Goal: Information Seeking & Learning: Learn about a topic

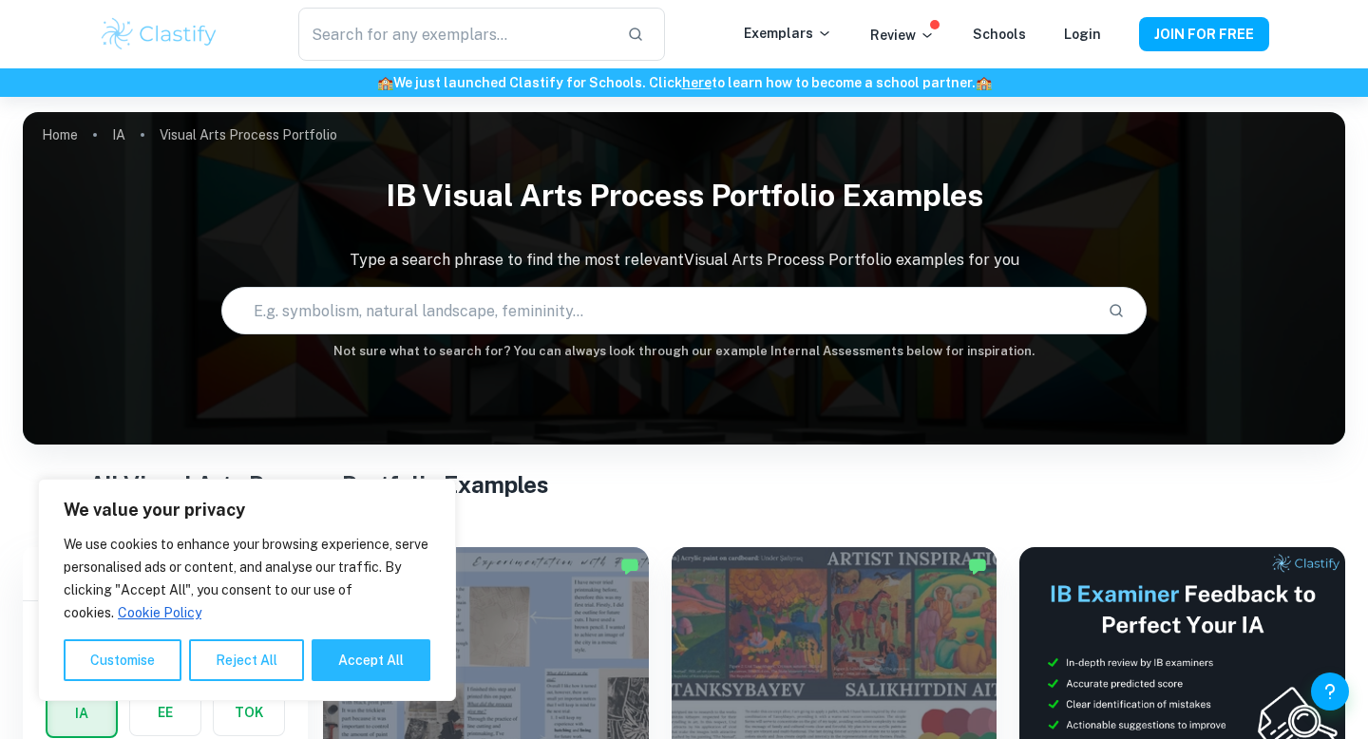
click at [345, 683] on div "We value your privacy We use cookies to enhance your browsing experience, serve…" at bounding box center [247, 590] width 418 height 222
click at [349, 664] on button "Accept All" at bounding box center [371, 660] width 119 height 42
checkbox input "true"
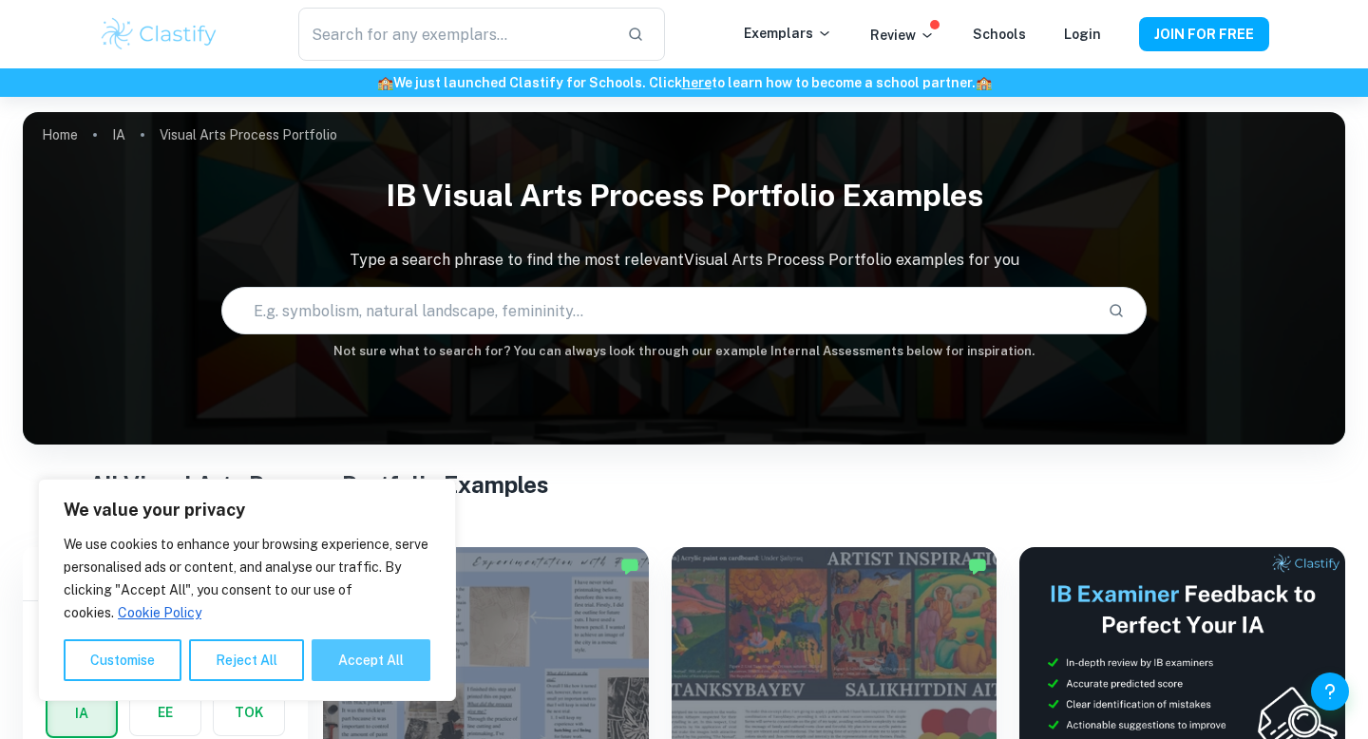
checkbox input "true"
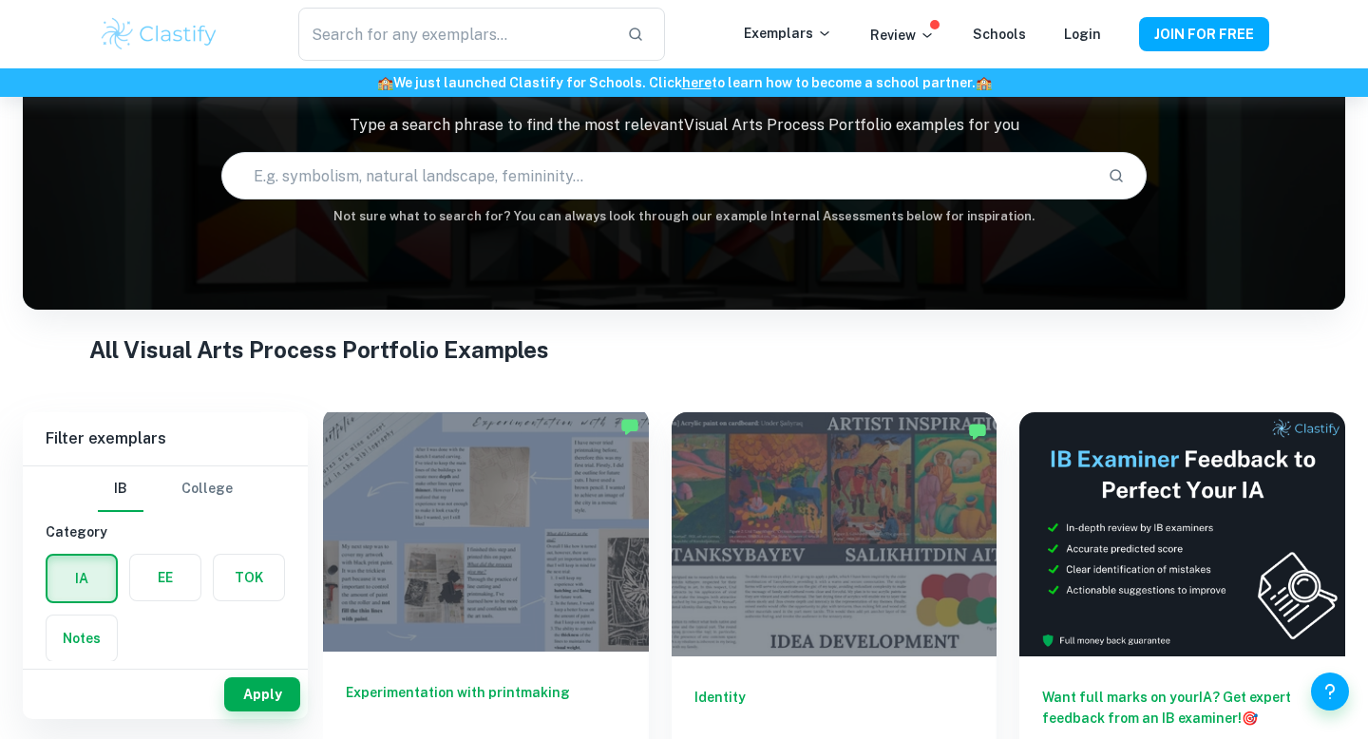
scroll to position [149, 0]
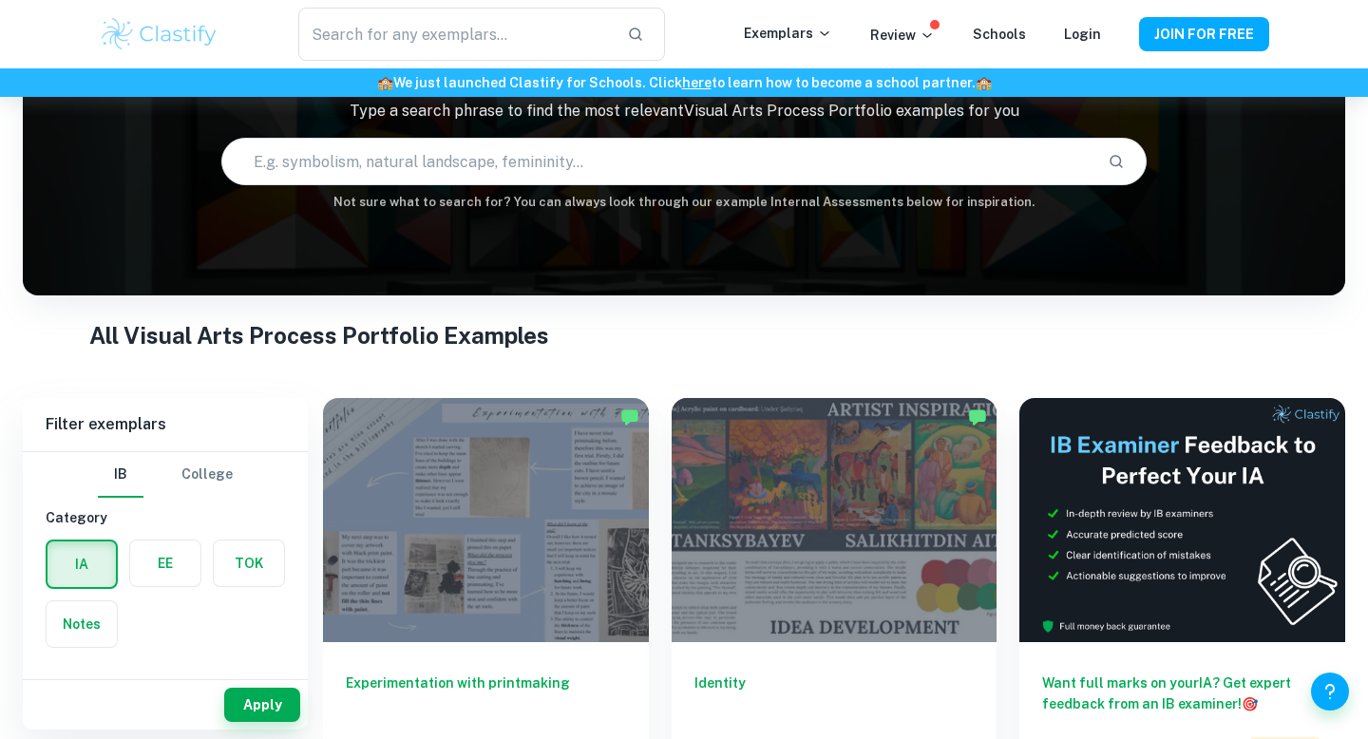
click at [361, 169] on input "text" at bounding box center [657, 161] width 870 height 53
type input "graphite"
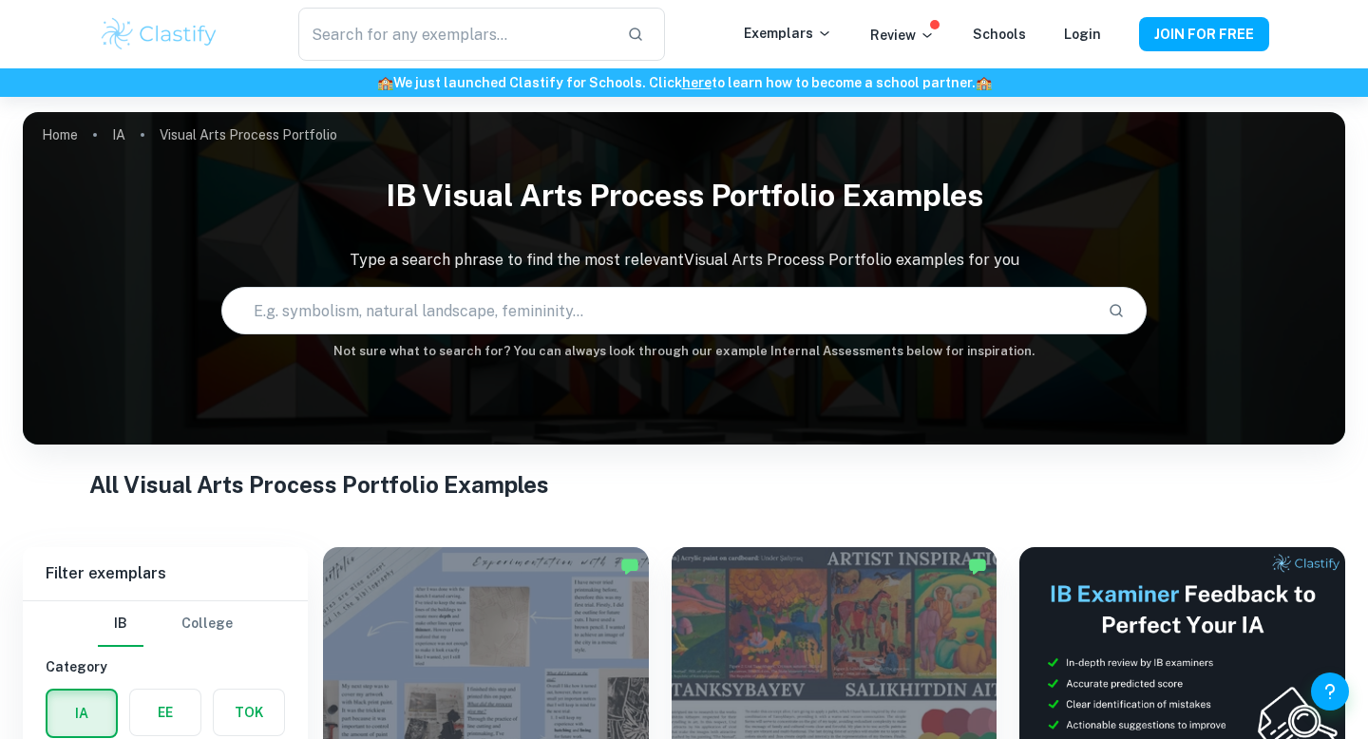
type input "graphite"
